Goal: Information Seeking & Learning: Check status

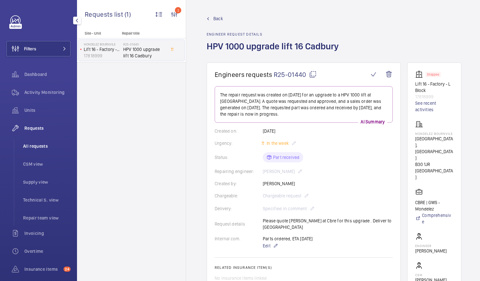
click at [33, 147] on span "All requests" at bounding box center [46, 146] width 47 height 6
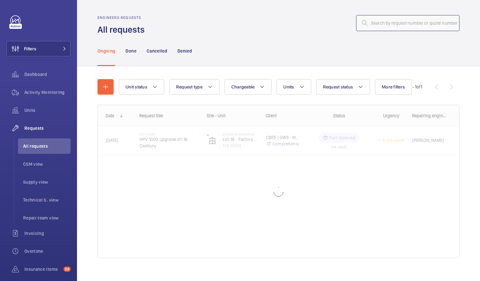
click at [369, 22] on input "text" at bounding box center [407, 23] width 103 height 16
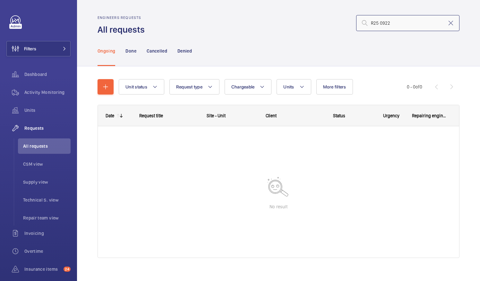
type input "R25 0922"
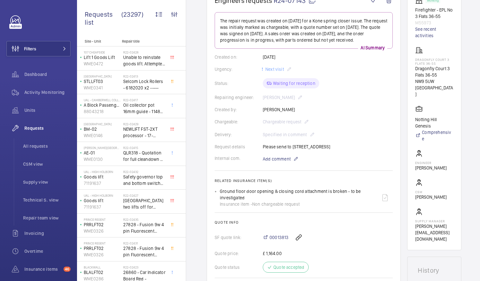
scroll to position [64, 0]
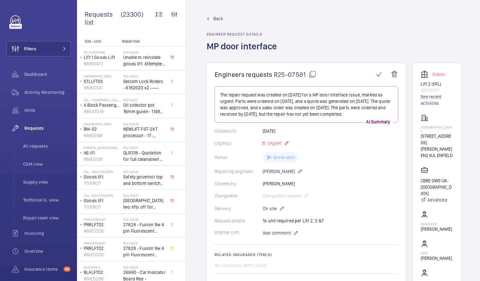
click at [312, 73] on mat-icon at bounding box center [313, 75] width 8 height 8
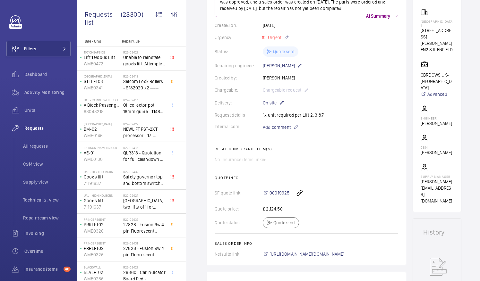
scroll to position [96, 0]
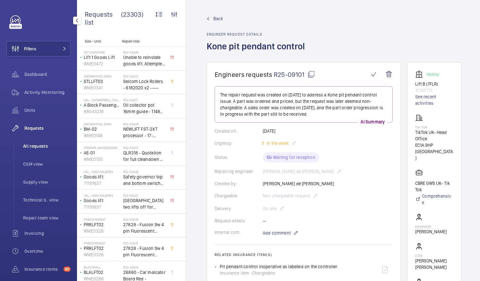
click at [40, 148] on span "All requests" at bounding box center [46, 146] width 47 height 6
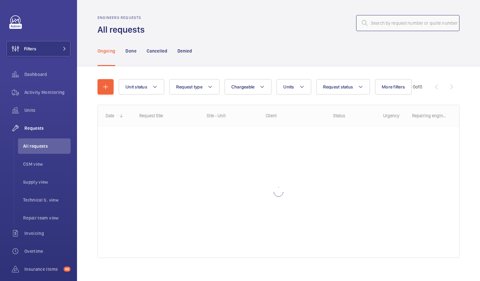
click at [375, 26] on input "text" at bounding box center [407, 23] width 103 height 16
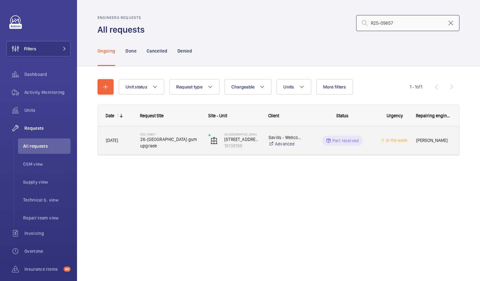
type input "R25-09657"
click at [164, 144] on span "26-28 Cranley Gardens gsm upgrade" at bounding box center [170, 142] width 60 height 13
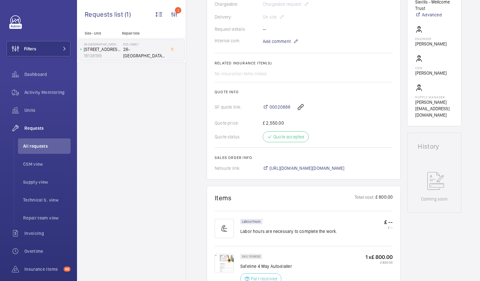
scroll to position [225, 0]
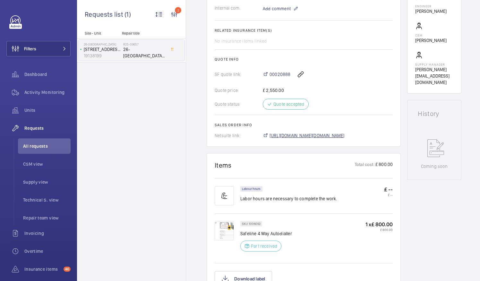
click at [340, 132] on span "https://6461500.app.netsuite.com/app/accounting/transactions/salesord.nl?id=282…" at bounding box center [306, 135] width 75 height 6
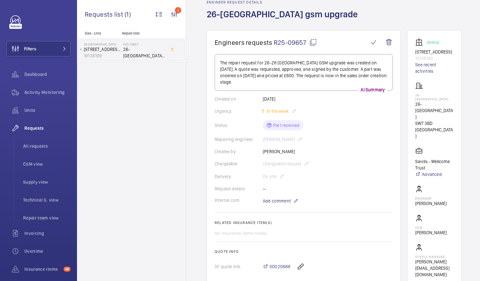
scroll to position [64, 0]
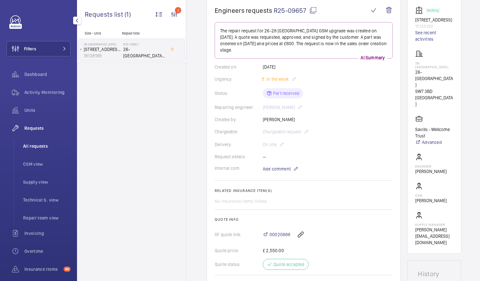
click at [38, 142] on li "All requests" at bounding box center [44, 146] width 53 height 15
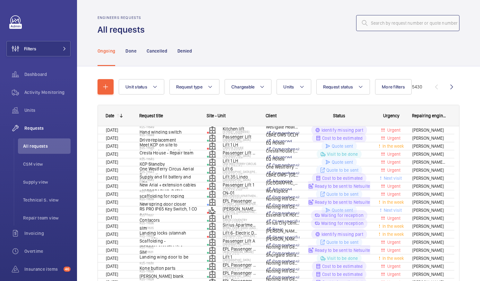
click at [368, 23] on input "text" at bounding box center [407, 23] width 103 height 16
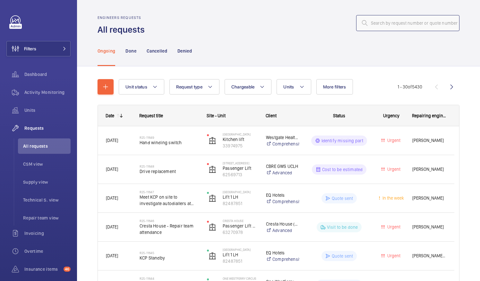
paste input "R25-09845"
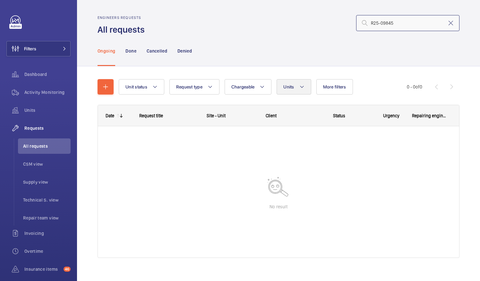
type input "R25-09845"
click at [40, 145] on span "All requests" at bounding box center [46, 146] width 47 height 6
click at [447, 22] on mat-icon at bounding box center [451, 23] width 8 height 8
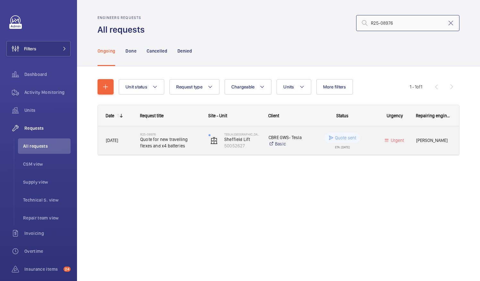
type input "R25-08976"
click at [155, 142] on span "Quote for new travelling flexes and x4 batteries" at bounding box center [170, 142] width 60 height 13
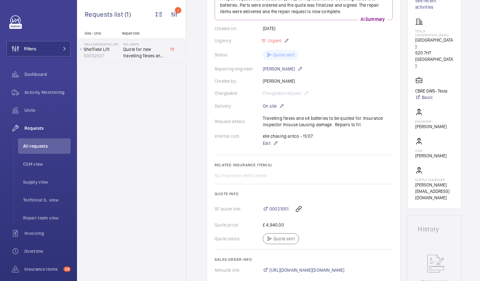
scroll to position [32, 0]
